Goal: Transaction & Acquisition: Purchase product/service

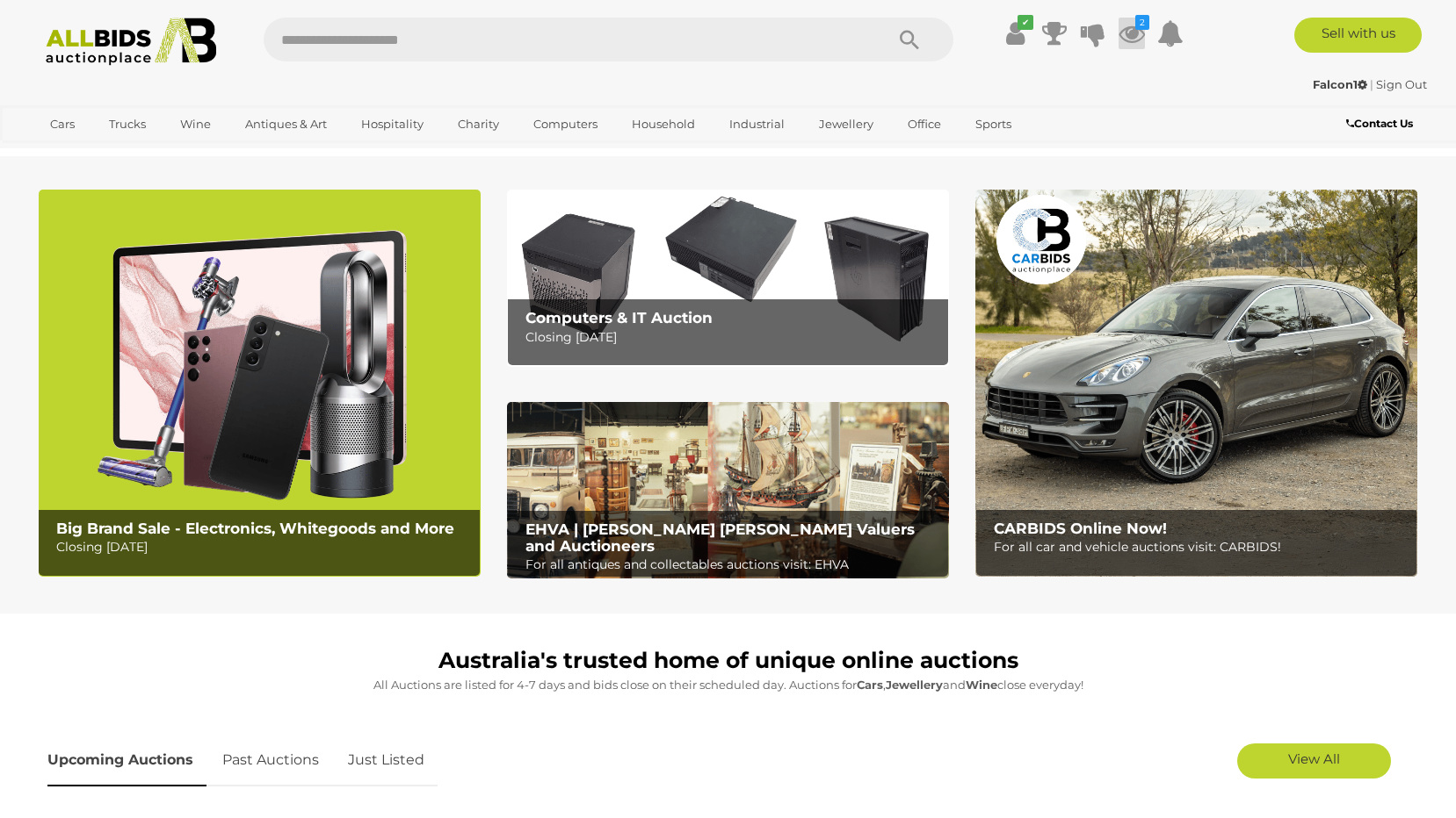
click at [1130, 31] on icon at bounding box center [1132, 33] width 27 height 31
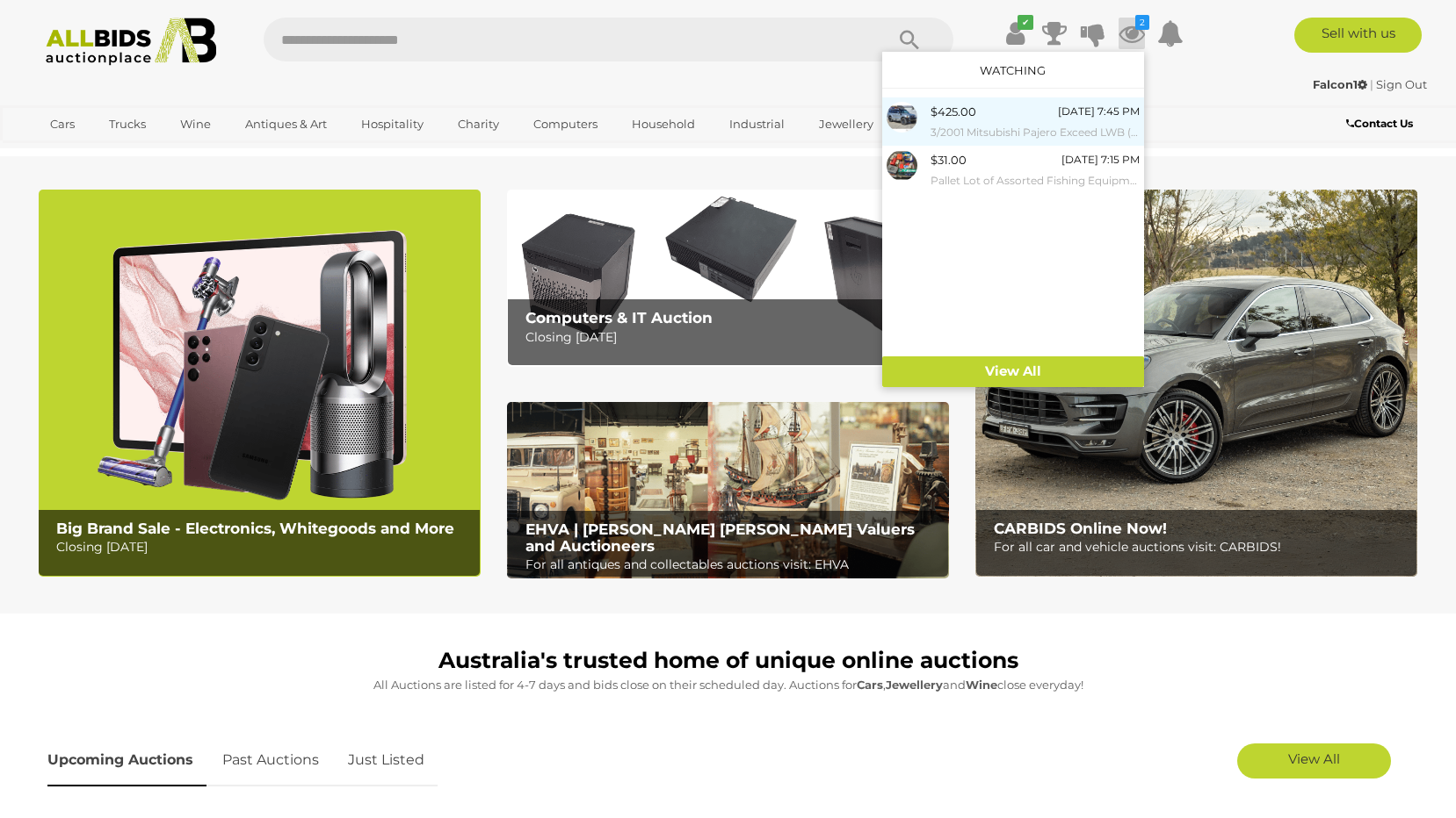
click at [979, 114] on div "$425.00 Tomorrow 7:45 PM 3/2001 Mitsubishi Pajero Exceed LWB (4x4) NM 4d Wagon …" at bounding box center [1034, 122] width 209 height 40
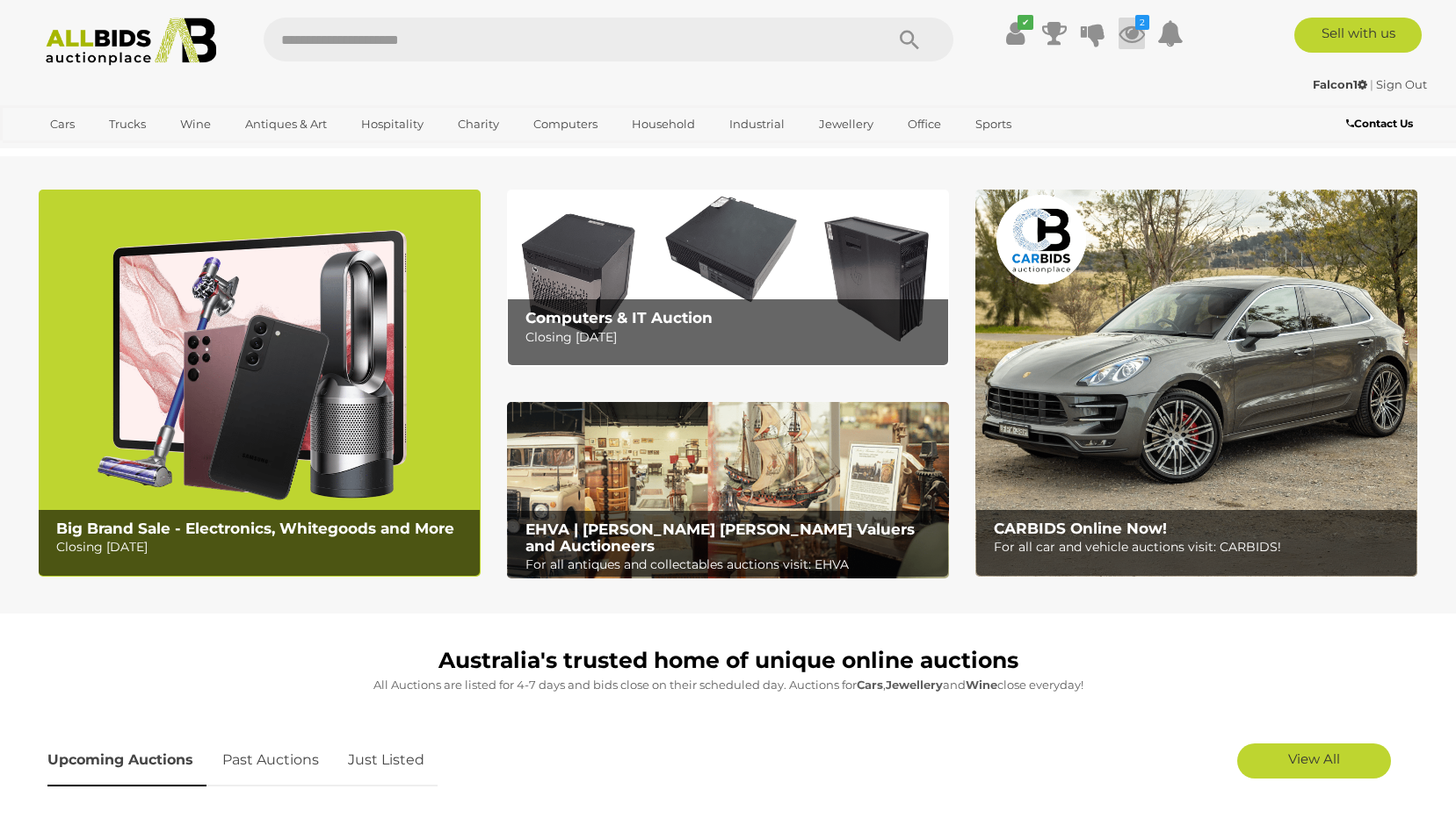
click at [1131, 36] on icon at bounding box center [1132, 33] width 27 height 31
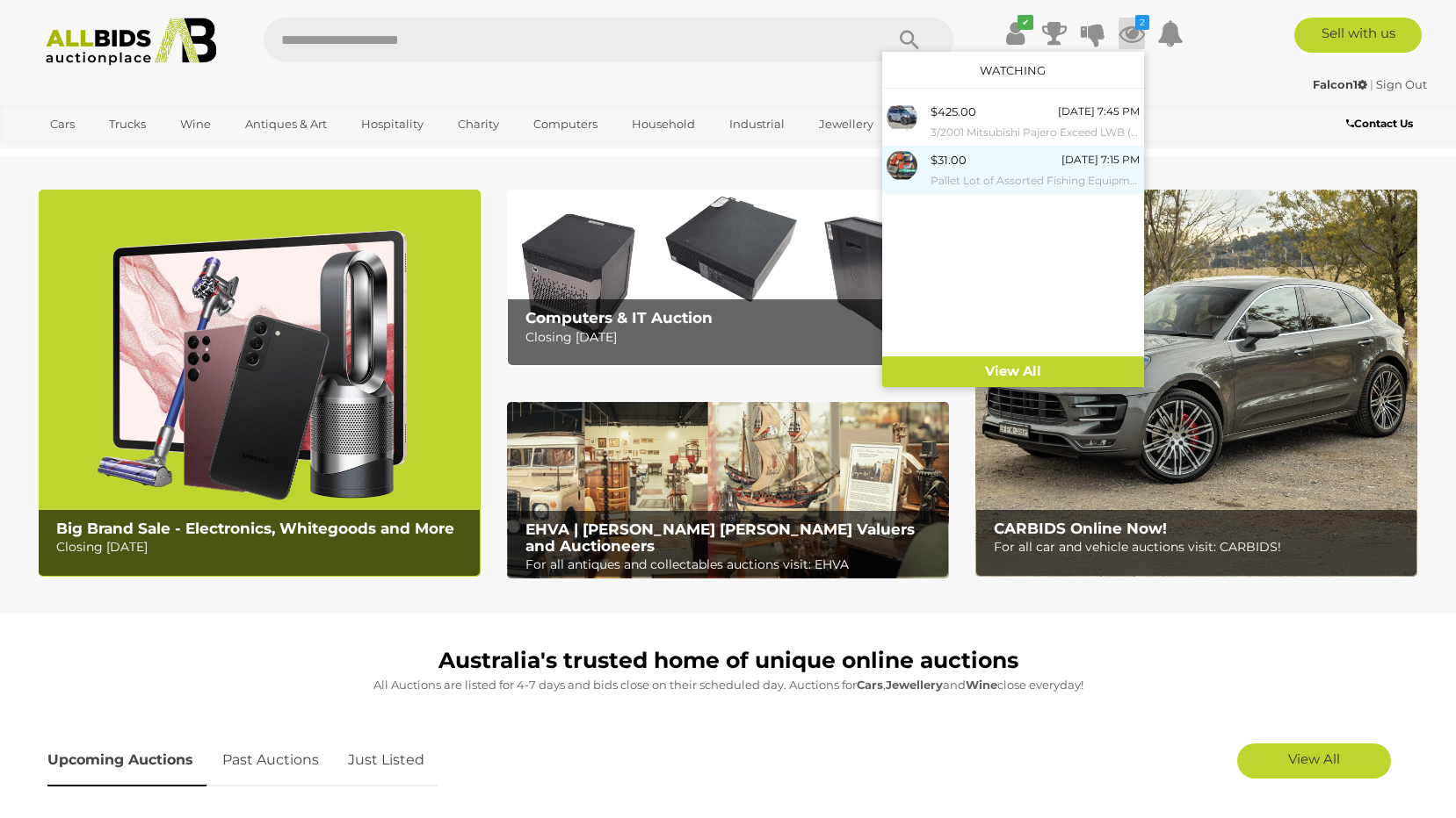
click at [946, 165] on span "$31.00" at bounding box center [948, 159] width 36 height 14
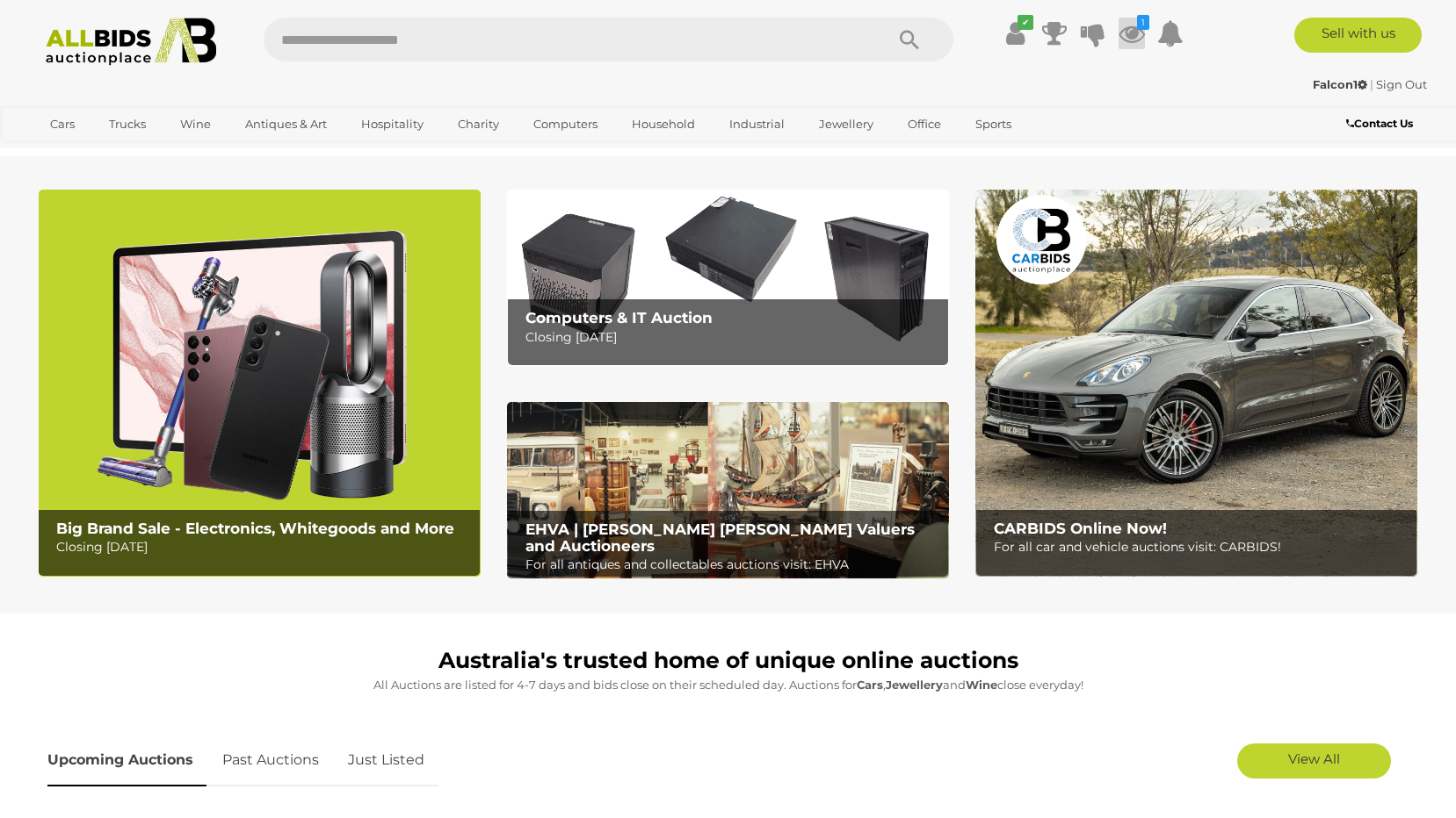
click at [1141, 26] on icon "1" at bounding box center [1142, 23] width 12 height 15
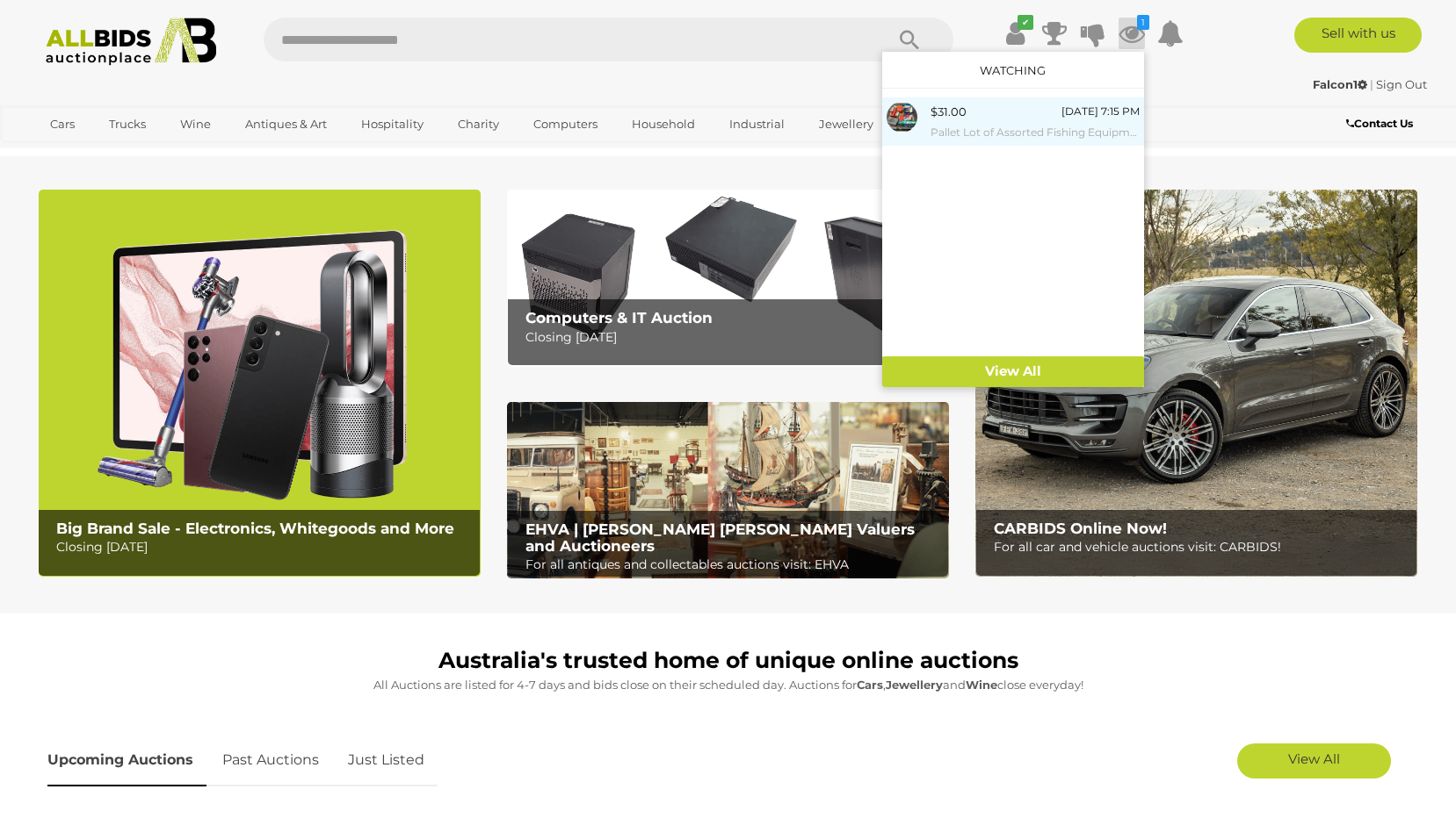
click at [989, 118] on div "$31.00 20/08/2025 7:15 PM Pallet Lot of Assorted Fishing Equipment" at bounding box center [1034, 122] width 209 height 40
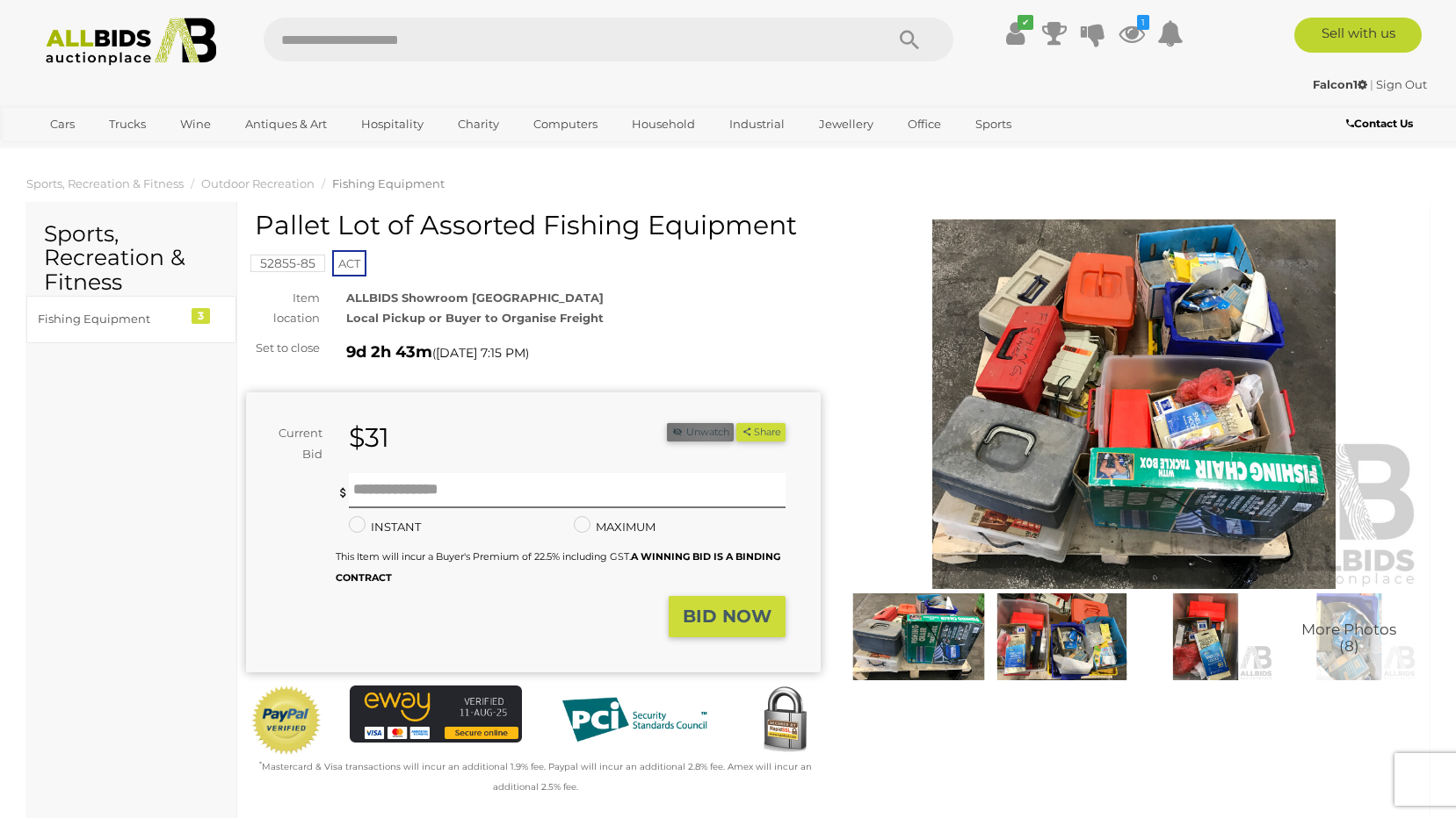
click at [705, 436] on button "Unwatch" at bounding box center [700, 432] width 66 height 18
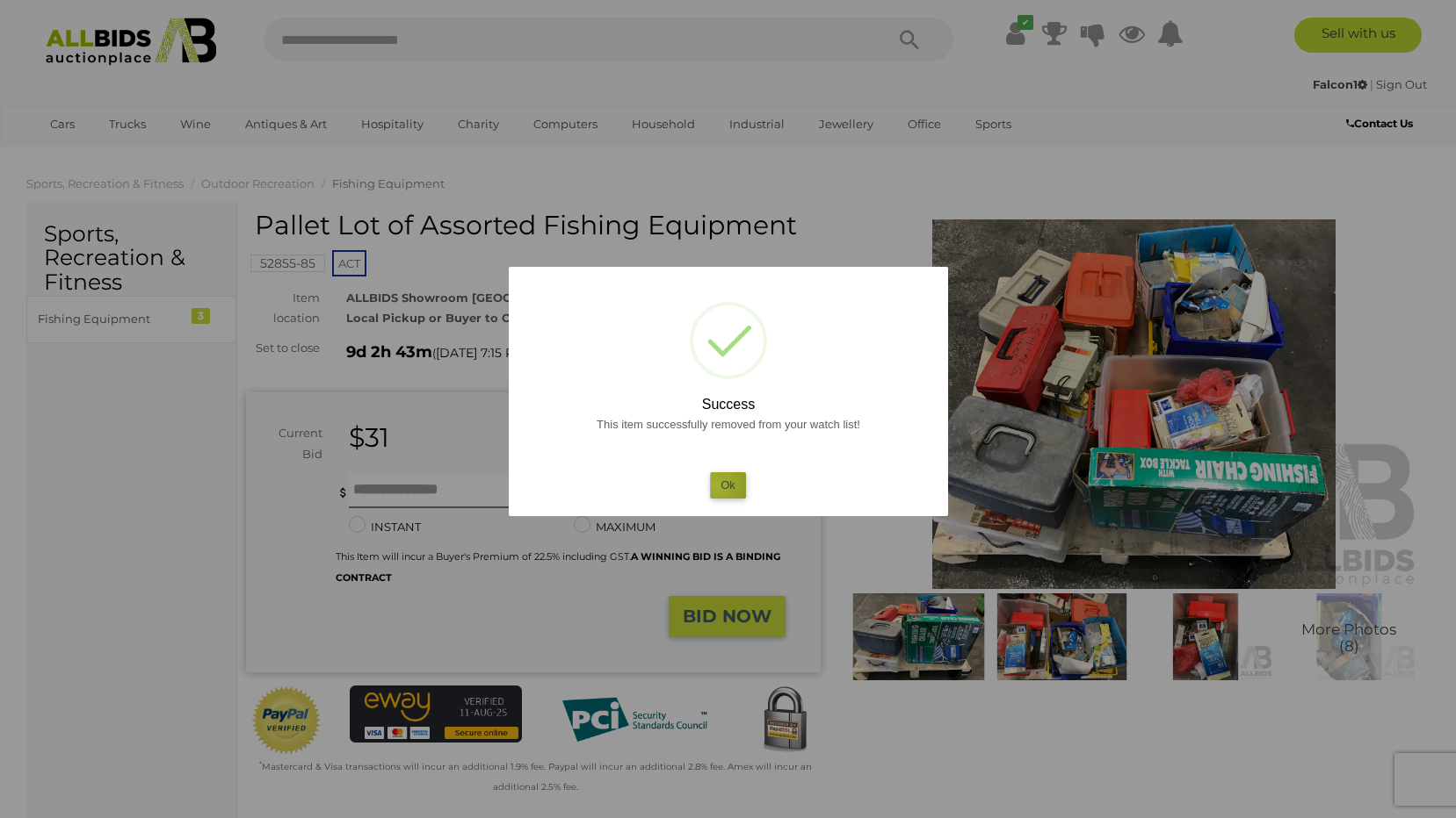
click at [717, 485] on button "Ok" at bounding box center [728, 485] width 36 height 26
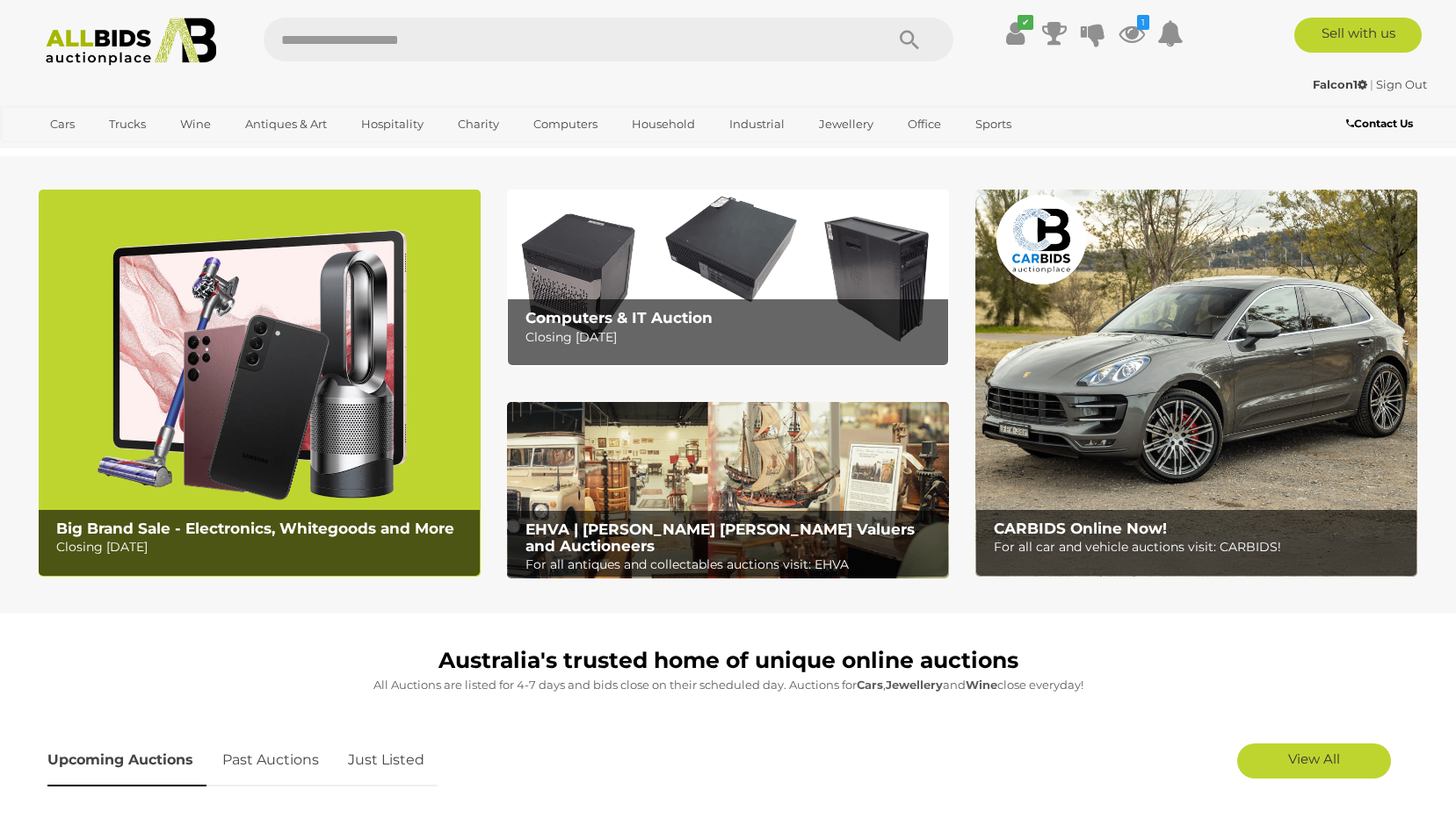
click at [296, 48] on input "text" at bounding box center [565, 40] width 602 height 44
type input "***"
click at [918, 41] on icon "Search" at bounding box center [909, 41] width 19 height 27
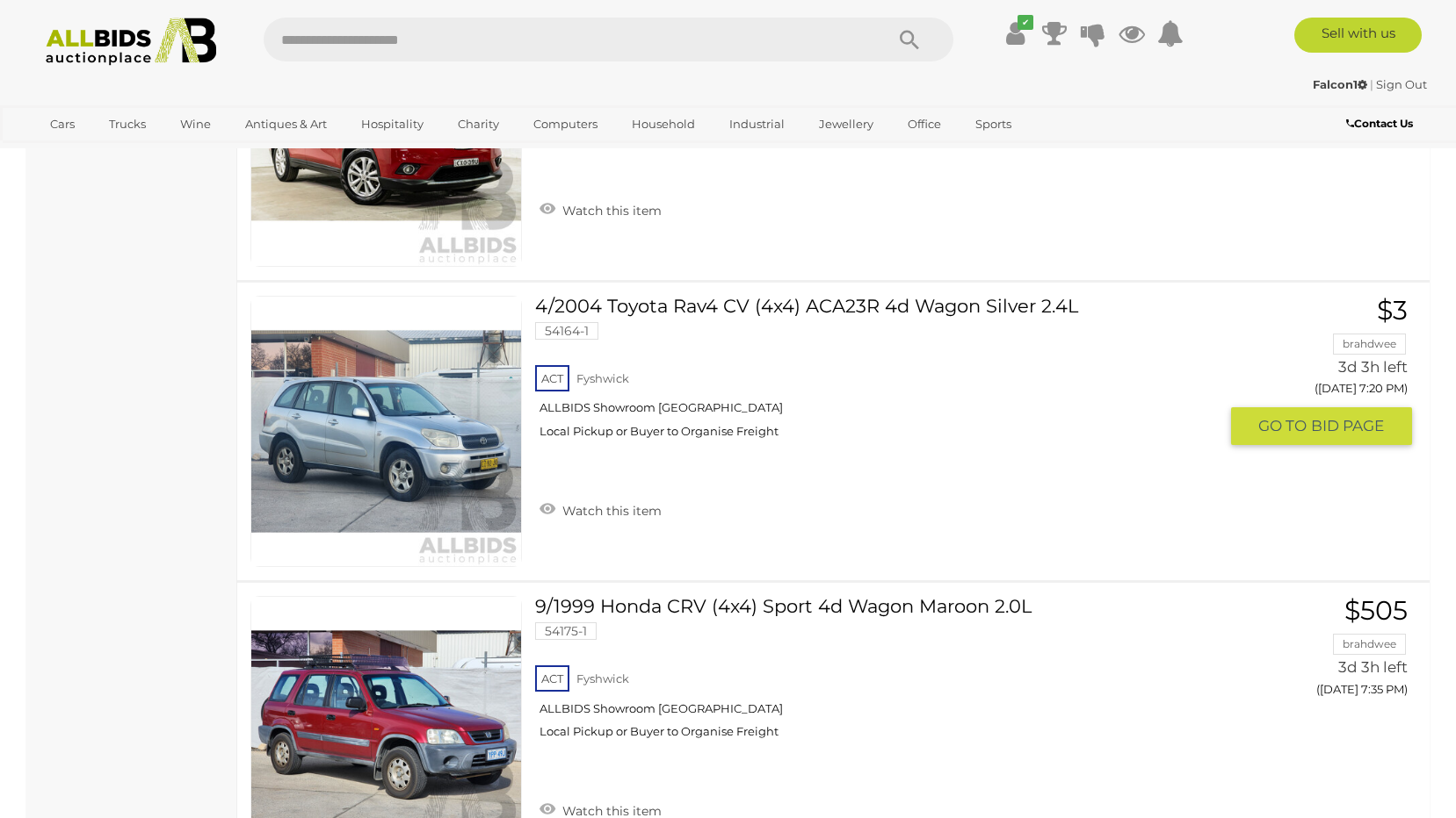
scroll to position [3952, 0]
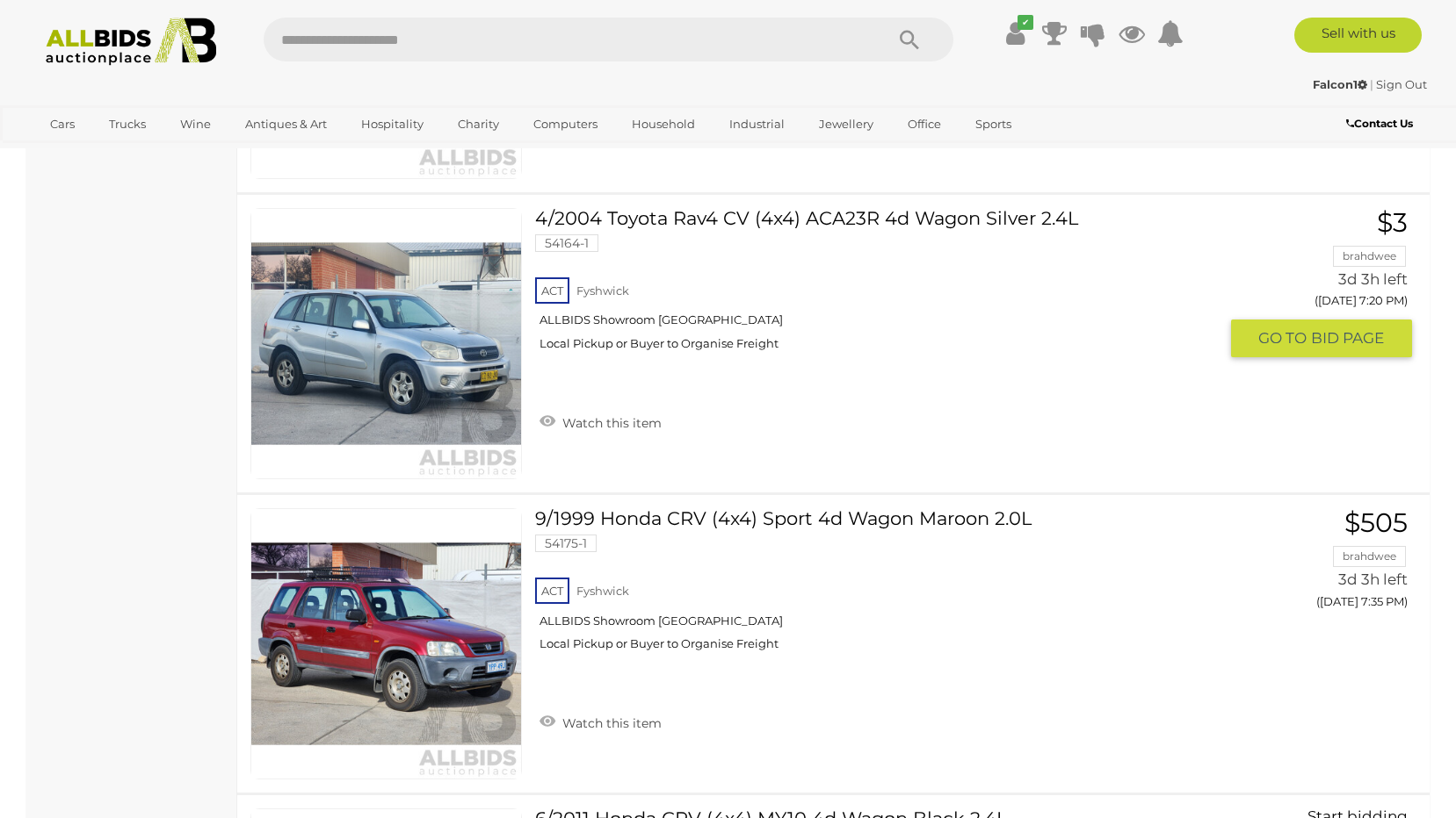
click at [352, 330] on link at bounding box center [386, 344] width 272 height 272
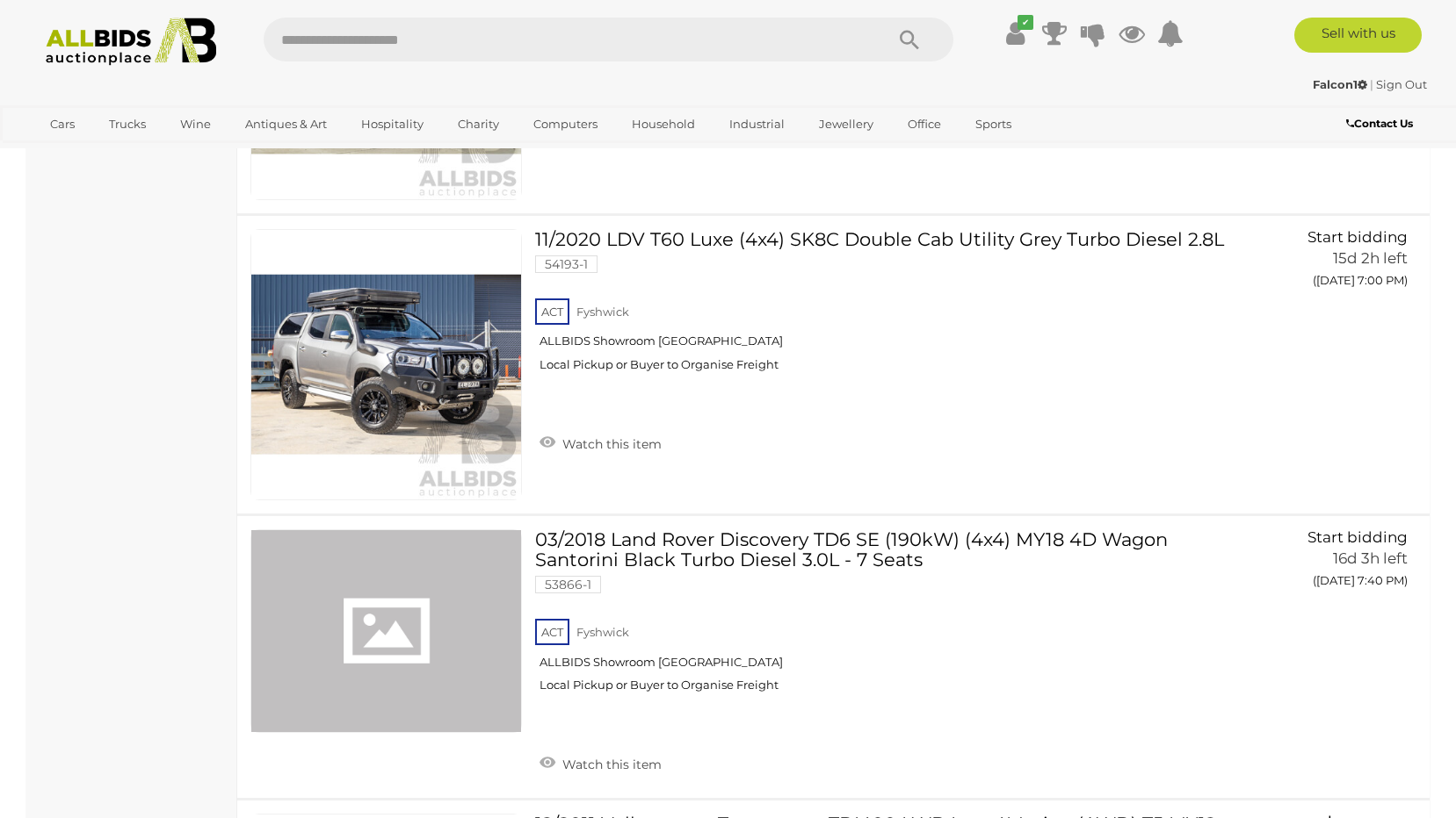
scroll to position [6273, 0]
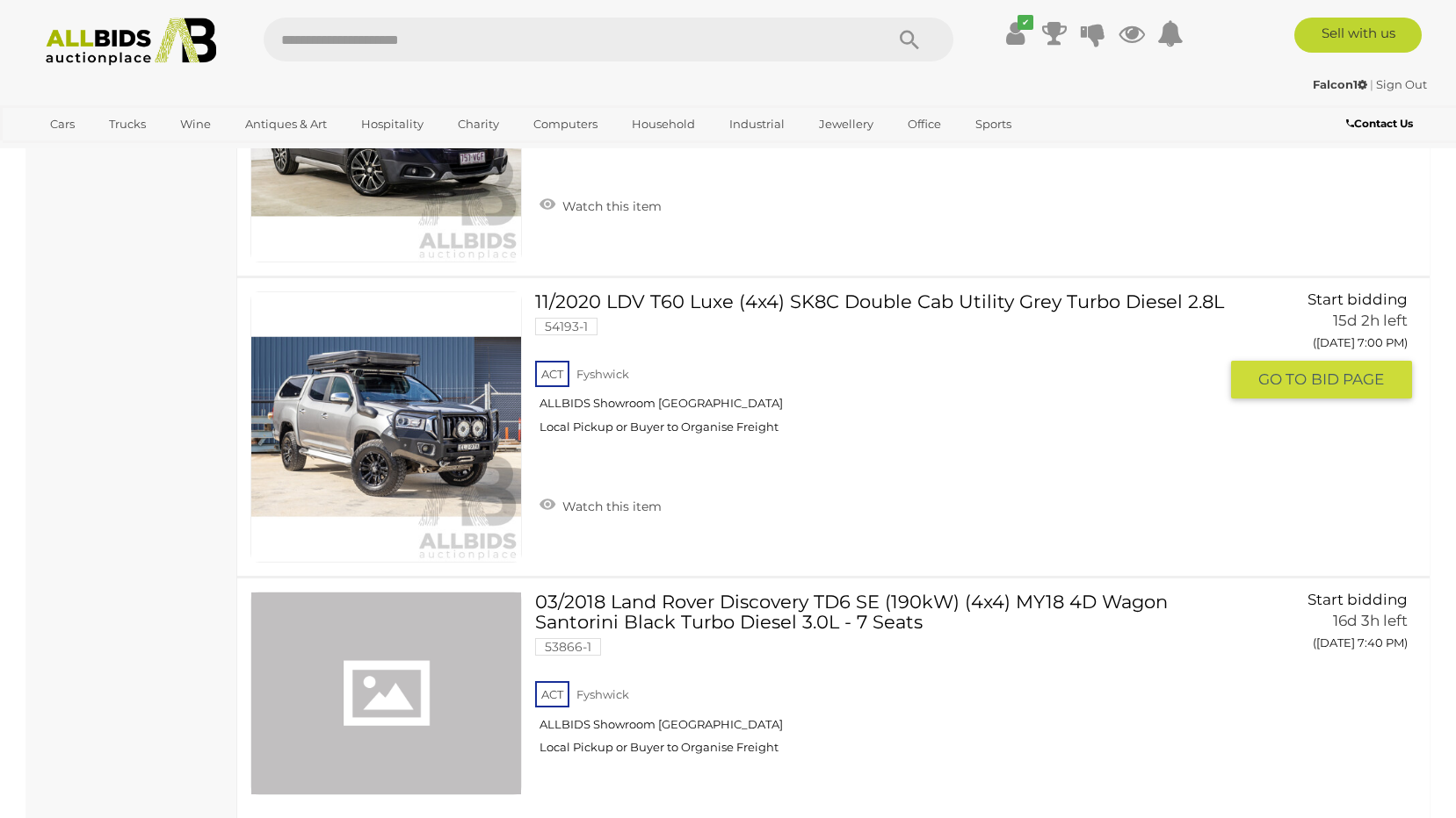
click at [417, 432] on link at bounding box center [386, 427] width 272 height 272
